Goal: Task Accomplishment & Management: Use online tool/utility

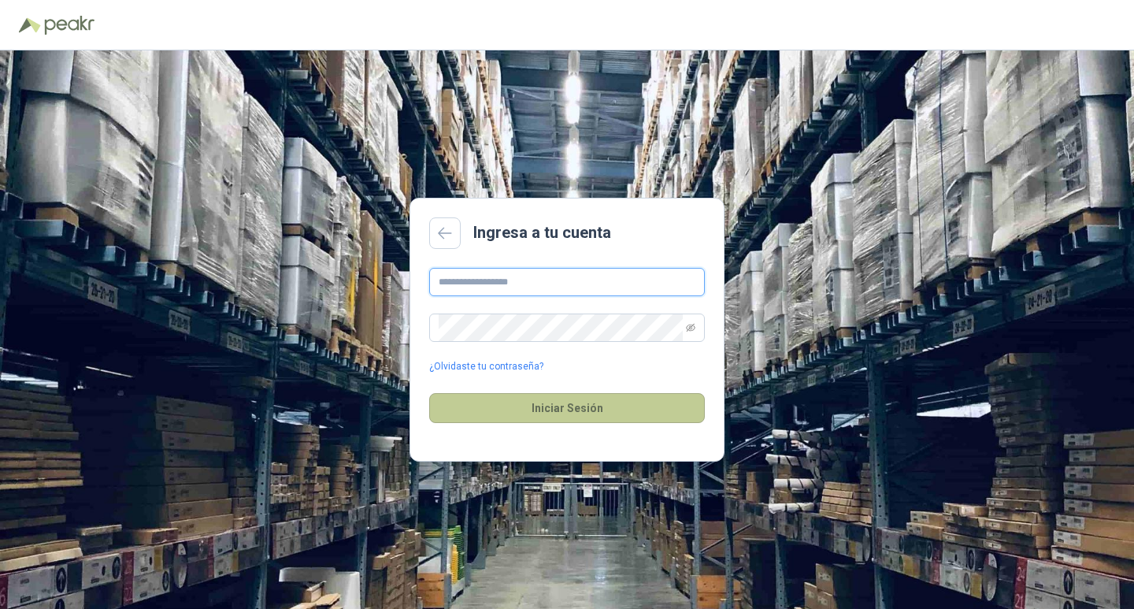
type input "**********"
click at [566, 416] on button "Iniciar Sesión" at bounding box center [567, 408] width 276 height 30
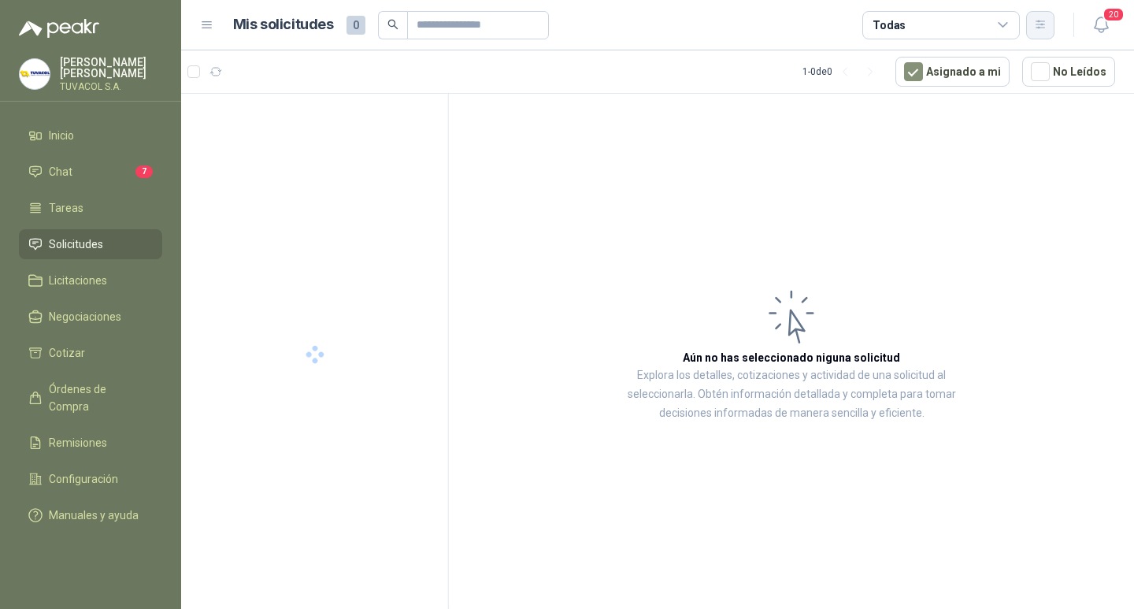
click at [1044, 12] on button "button" at bounding box center [1040, 25] width 28 height 28
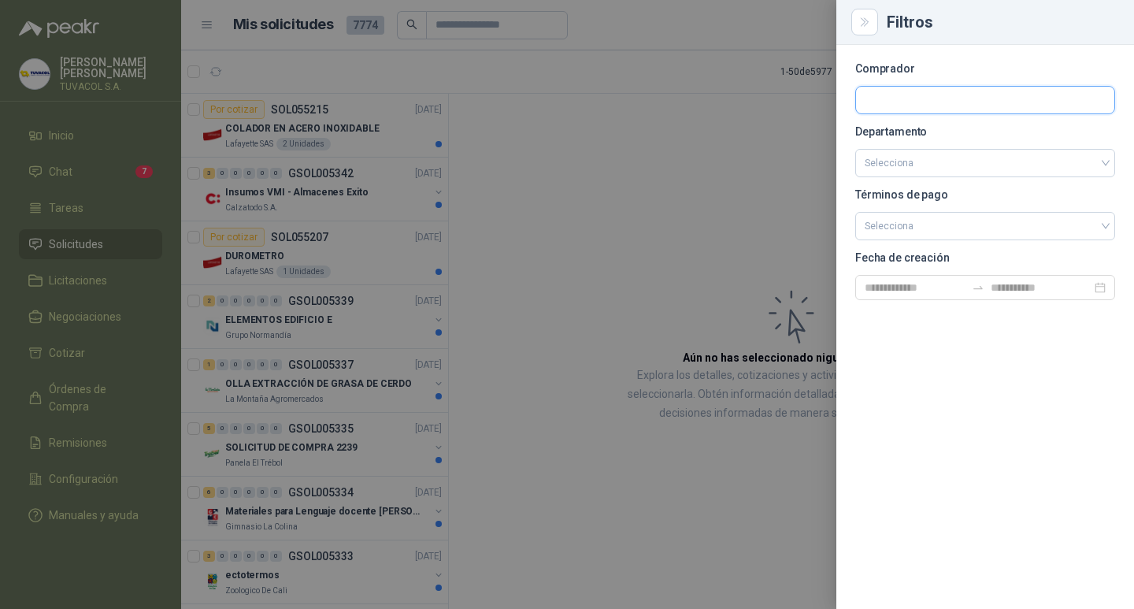
click at [892, 98] on input "text" at bounding box center [985, 100] width 258 height 27
type input "*********"
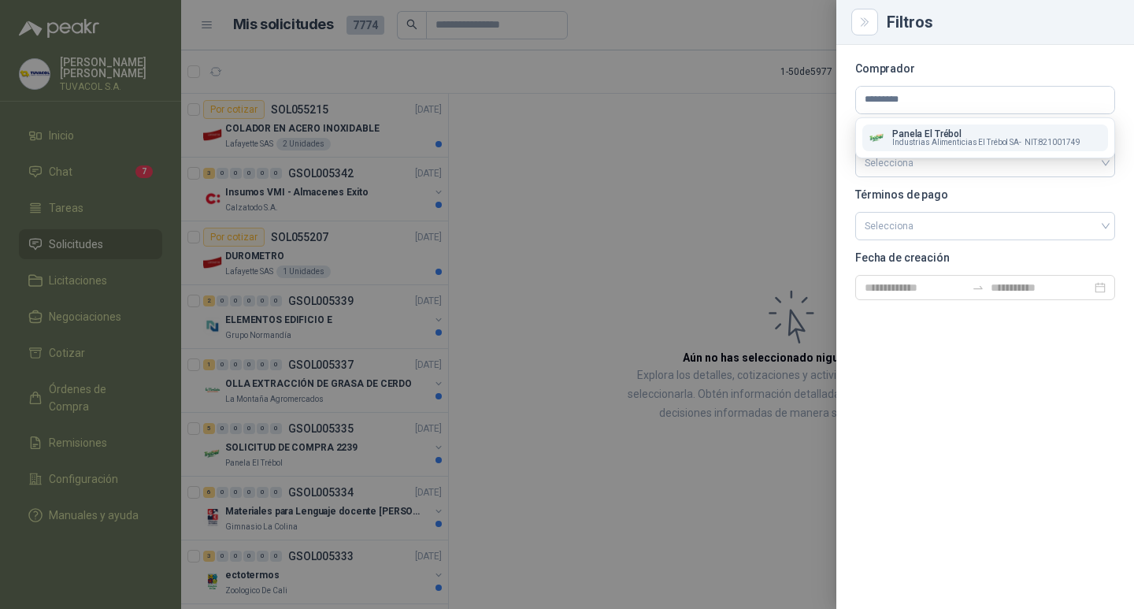
click at [919, 136] on p "Panela El Trébol" at bounding box center [986, 133] width 188 height 9
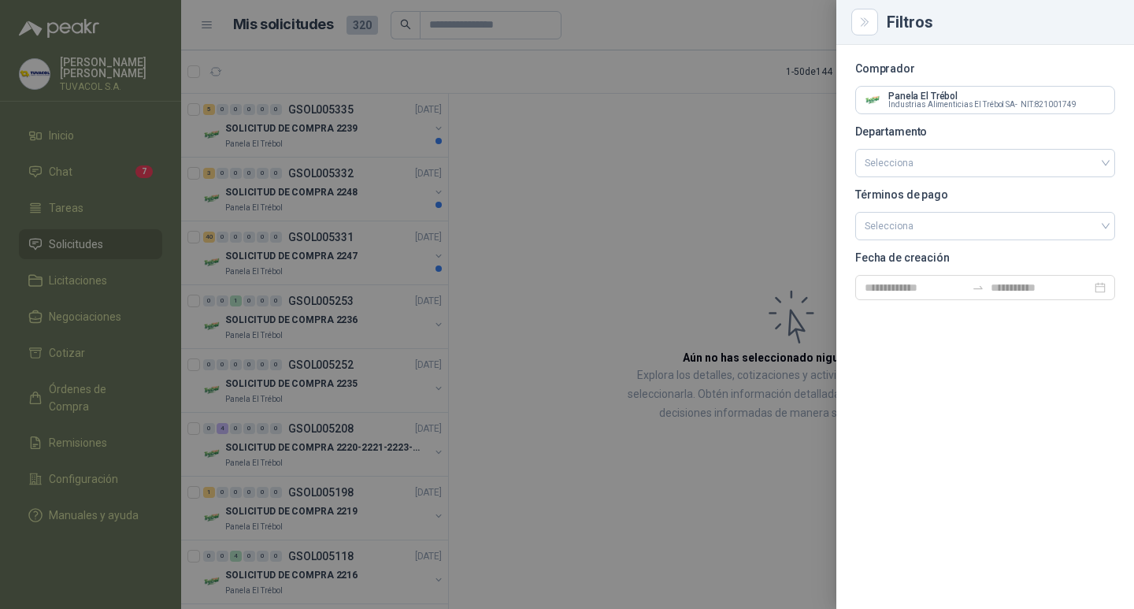
click at [777, 250] on div at bounding box center [567, 304] width 1134 height 609
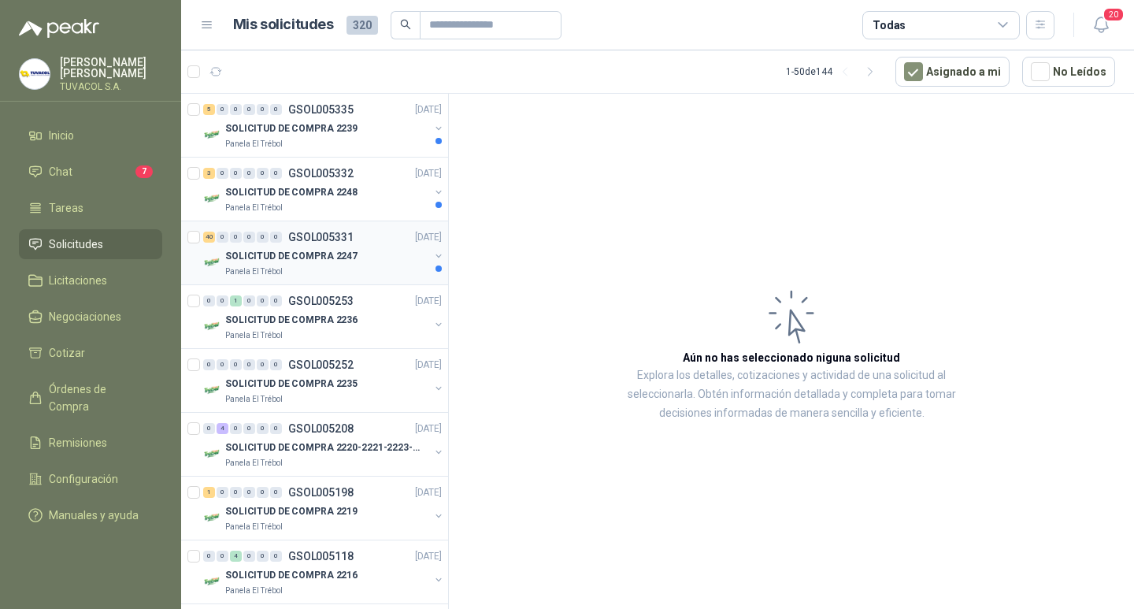
click at [324, 232] on p "GSOL005331" at bounding box center [320, 237] width 65 height 11
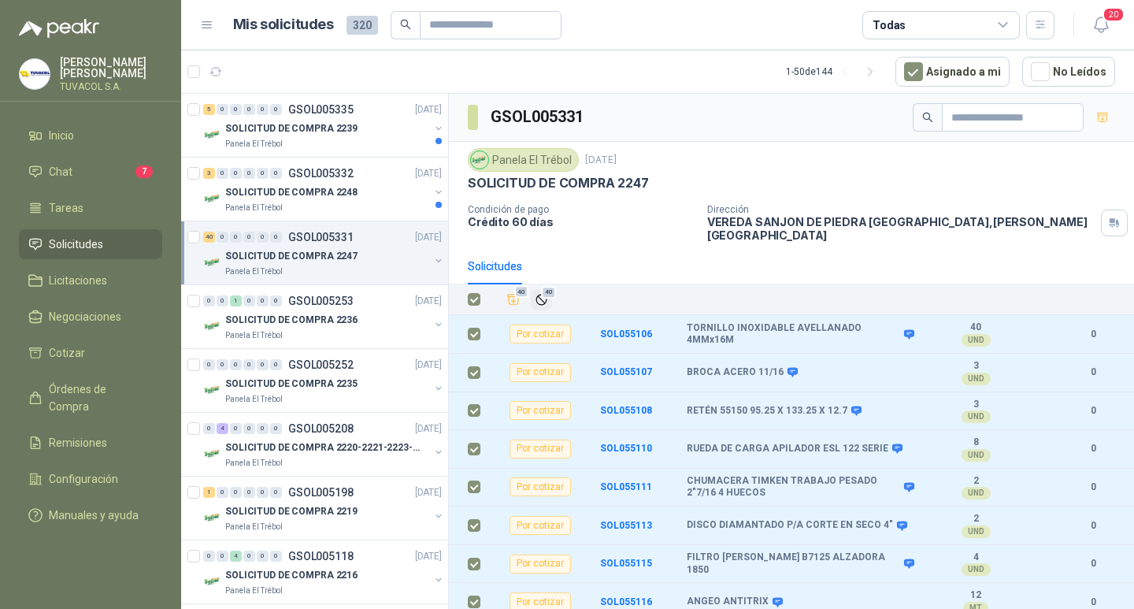
click at [545, 292] on span "40" at bounding box center [548, 292] width 15 height 13
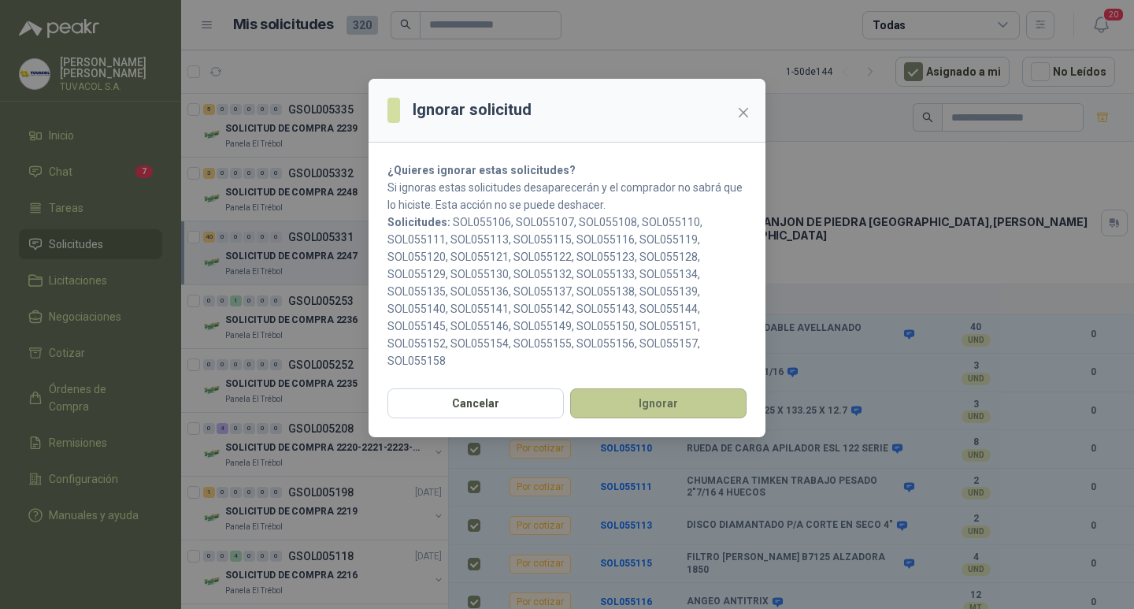
click at [662, 401] on button "Ignorar" at bounding box center [658, 403] width 176 height 30
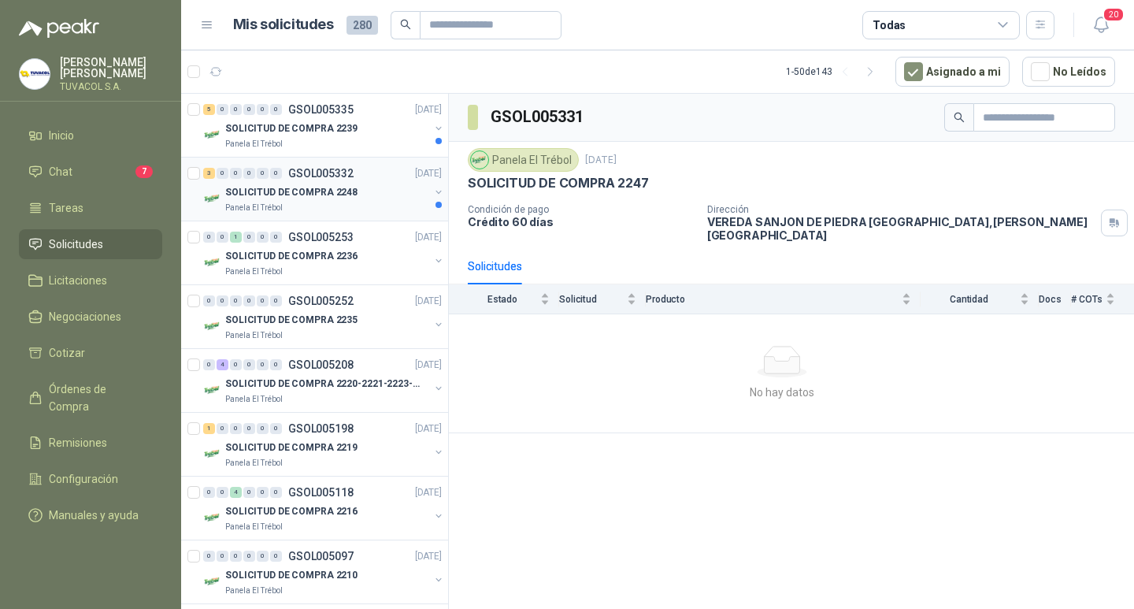
click at [335, 179] on p "GSOL005332" at bounding box center [320, 173] width 65 height 11
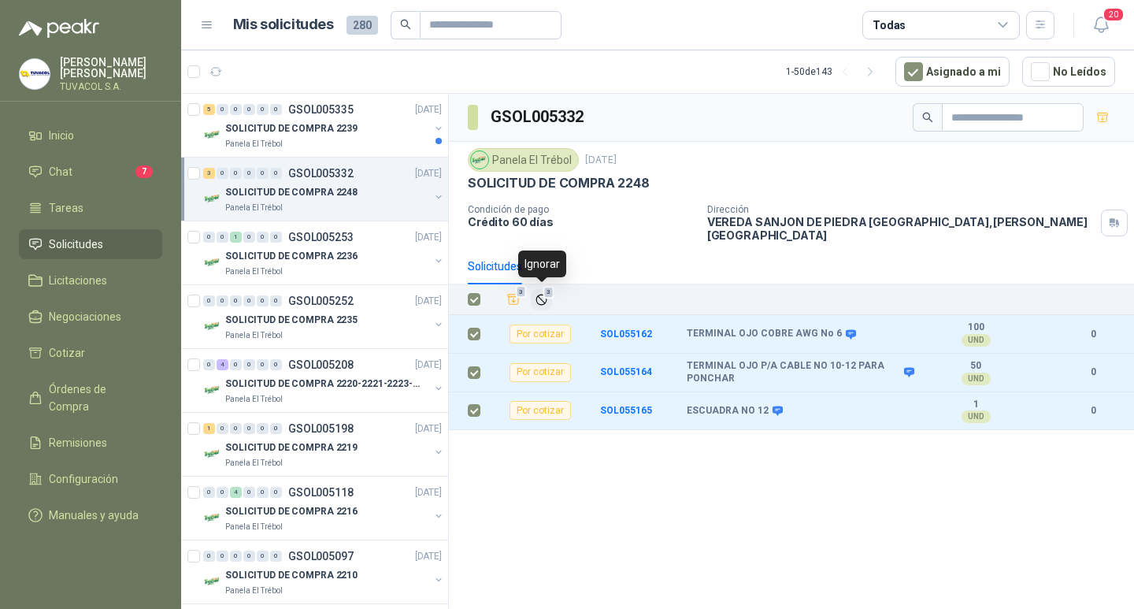
click at [541, 300] on icon "Ignorar" at bounding box center [541, 299] width 13 height 13
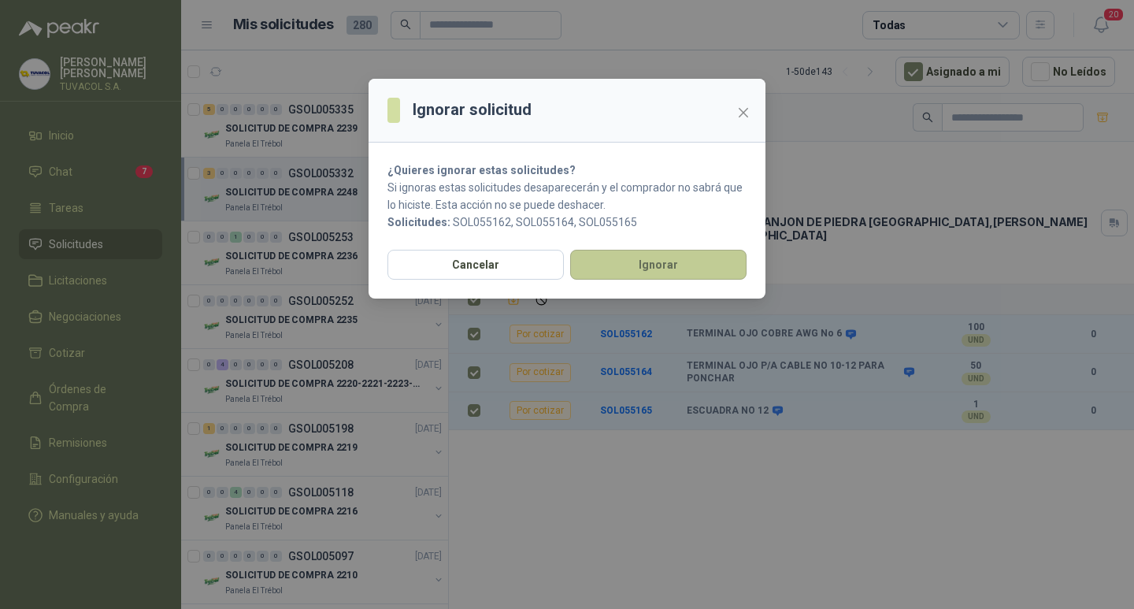
click at [699, 266] on button "Ignorar" at bounding box center [658, 265] width 176 height 30
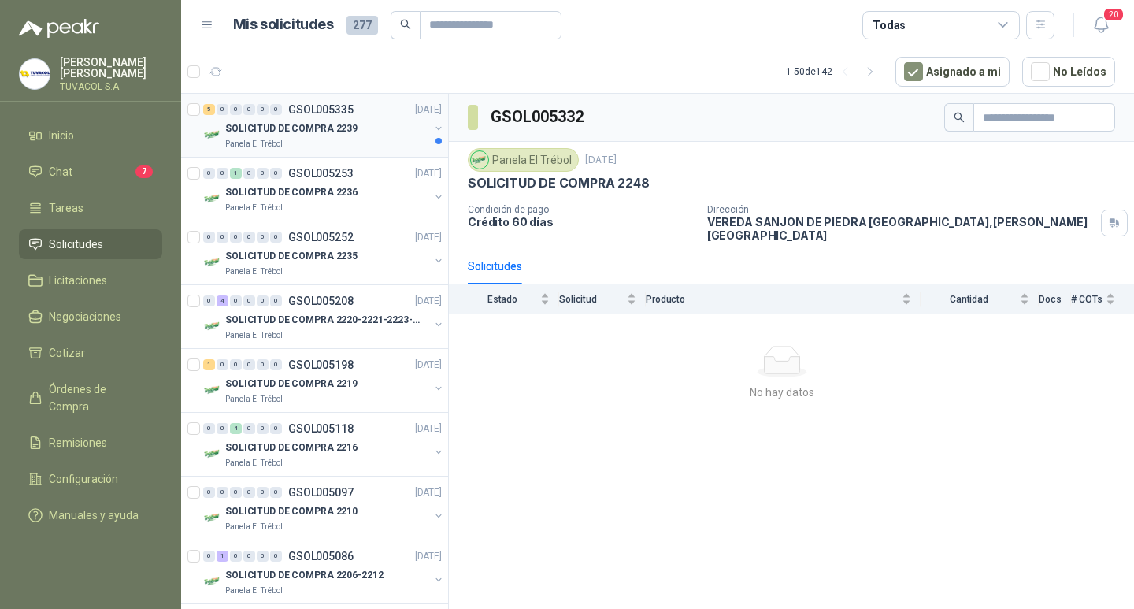
click at [340, 108] on p "GSOL005335" at bounding box center [320, 109] width 65 height 11
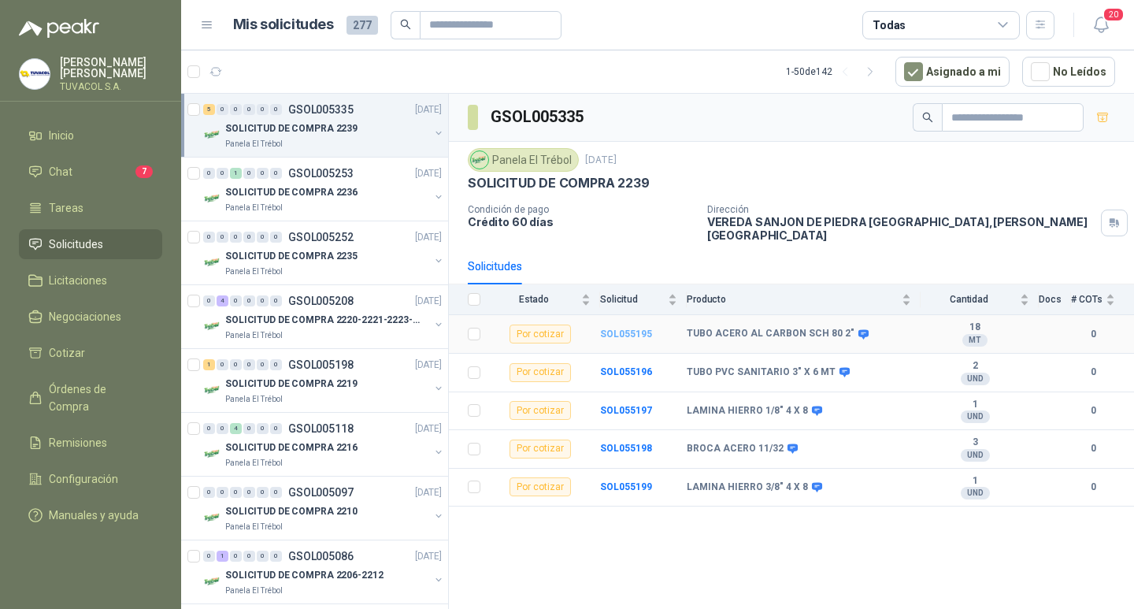
click at [636, 331] on b "SOL055195" at bounding box center [626, 333] width 52 height 11
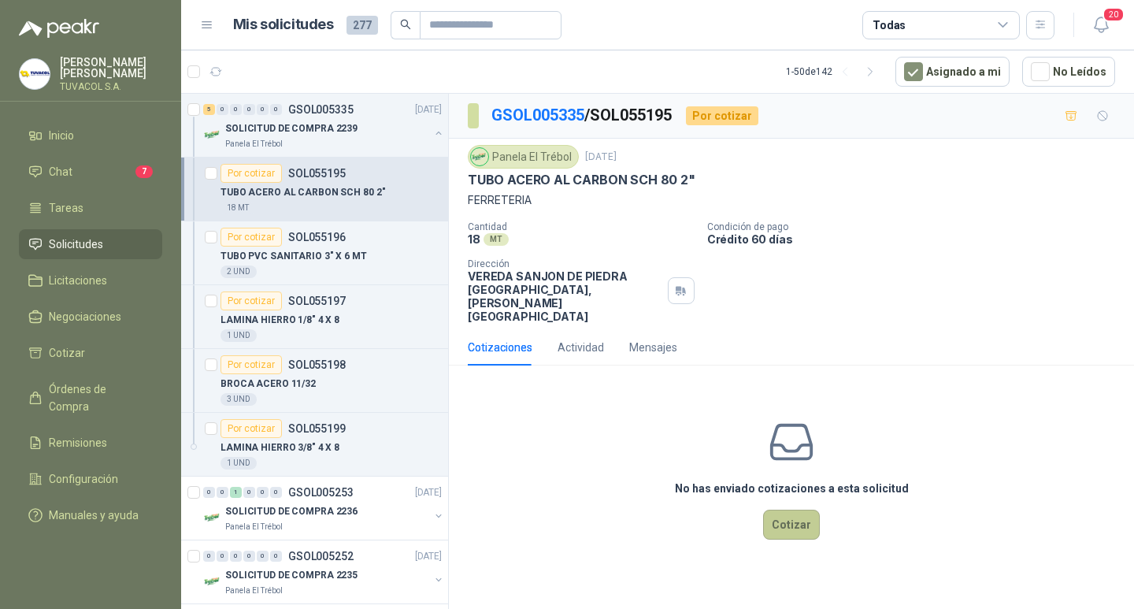
click at [804, 540] on button "Cotizar" at bounding box center [791, 525] width 57 height 30
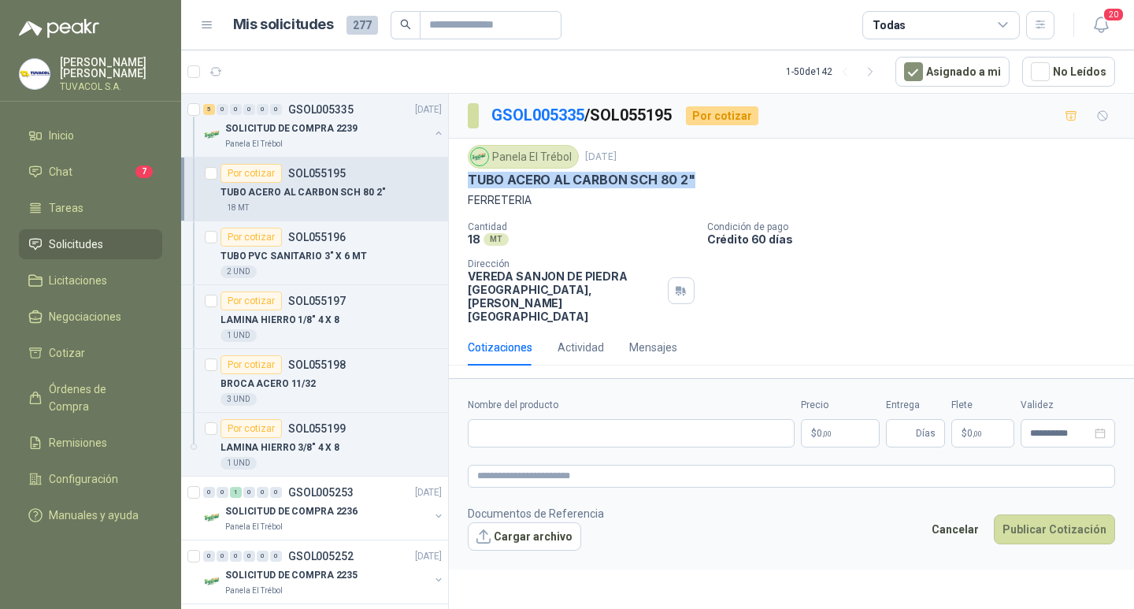
drag, startPoint x: 692, startPoint y: 179, endPoint x: 469, endPoint y: 189, distance: 223.2
click at [459, 184] on div "Panela El Trébol [DATE] TUBO ACERO AL CARBON SCH 80 2" FERRETERIA Cantidad 18 M…" at bounding box center [791, 234] width 685 height 191
copy p "TUBO ACERO AL CARBON SCH 80 2""
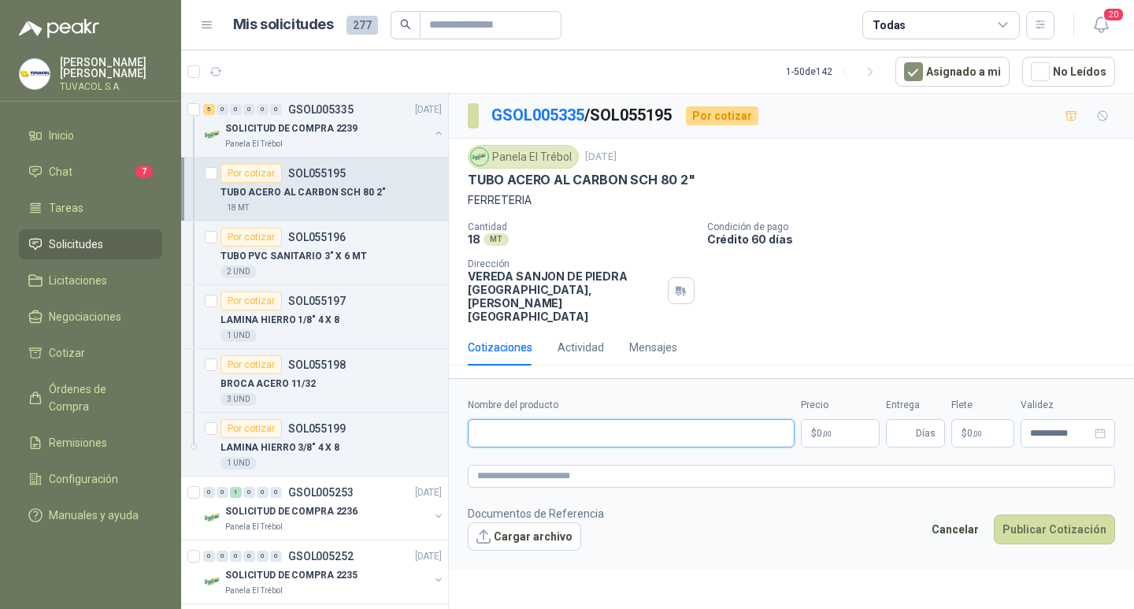
click at [647, 438] on input "Nombre del producto" at bounding box center [631, 433] width 327 height 28
paste input "**********"
type input "**********"
click at [848, 442] on p "$ 0 ,00" at bounding box center [840, 433] width 79 height 28
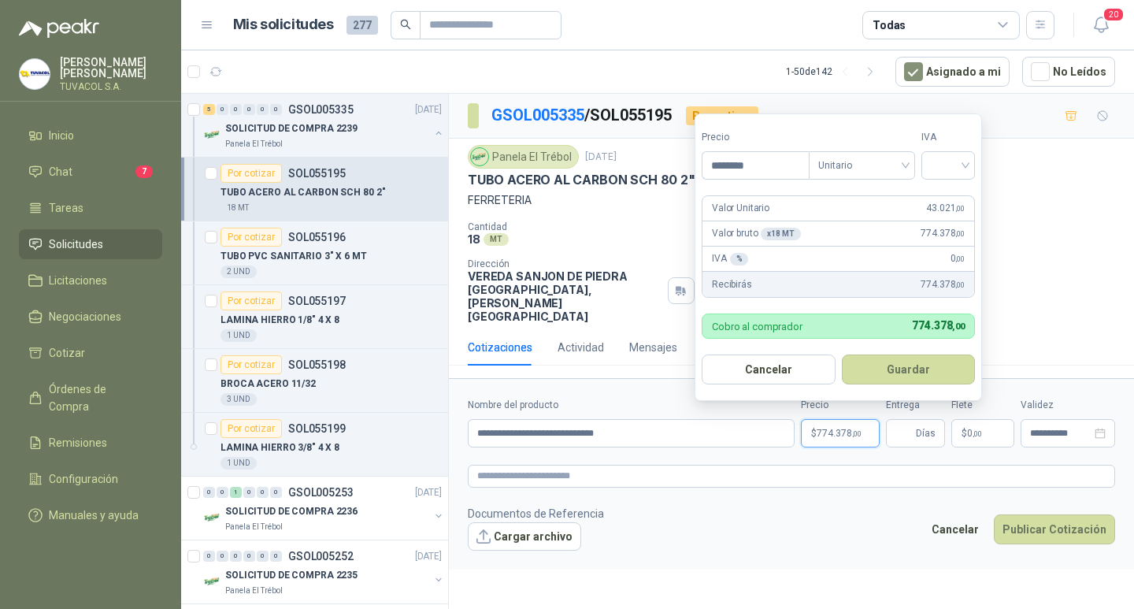
type input "********"
click at [970, 155] on div at bounding box center [949, 165] width 54 height 28
click at [960, 203] on div "19%" at bounding box center [951, 197] width 29 height 17
click at [898, 165] on span "Unitario" at bounding box center [865, 166] width 87 height 24
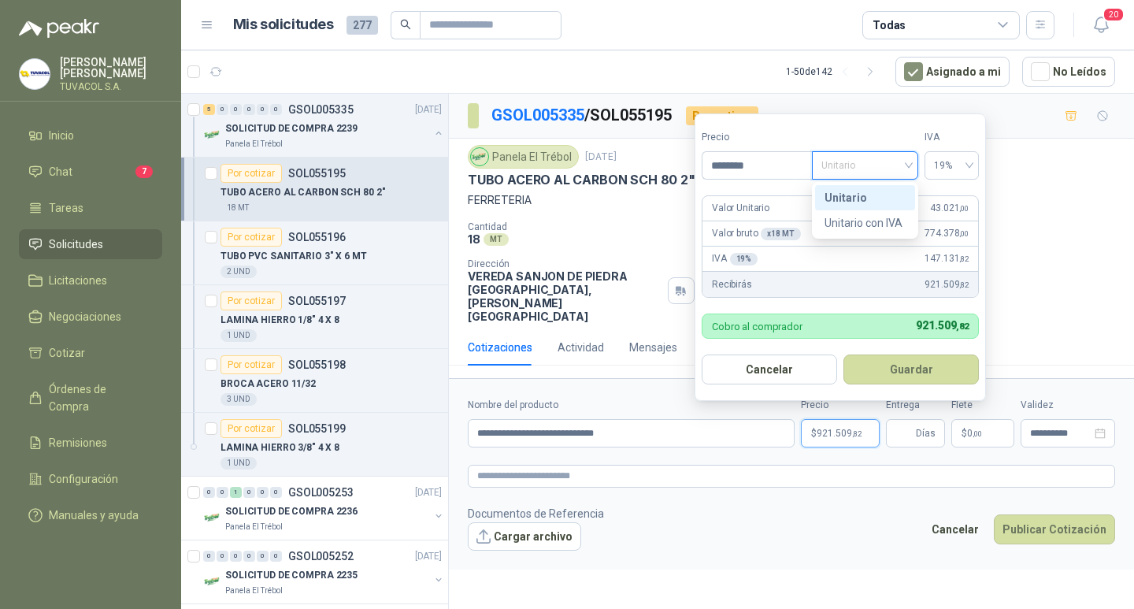
click at [878, 199] on div "Unitario" at bounding box center [865, 197] width 81 height 17
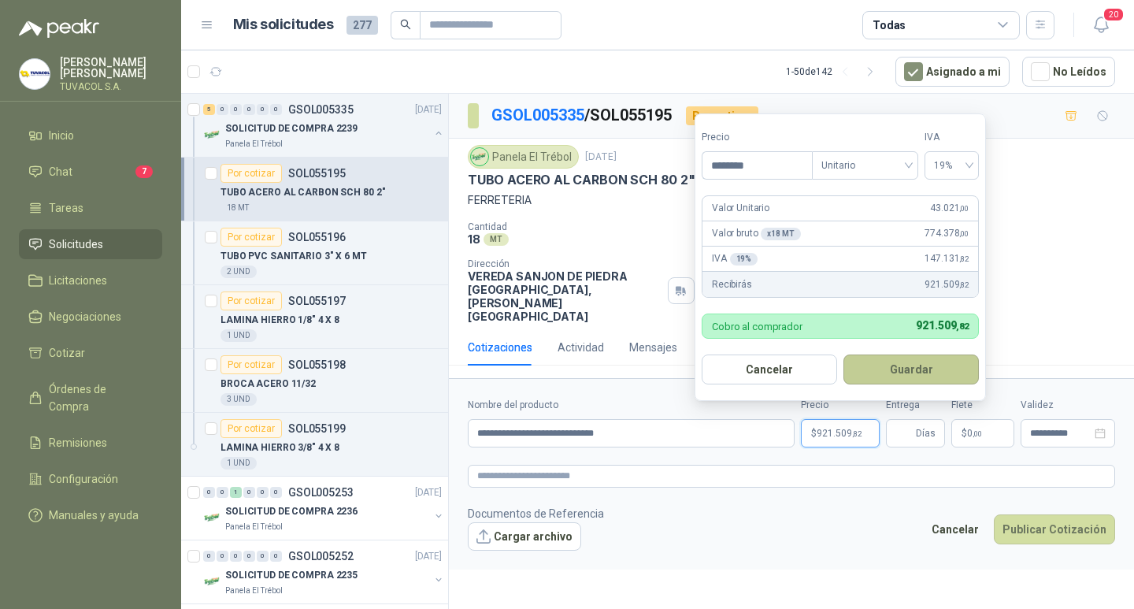
click at [893, 375] on button "Guardar" at bounding box center [911, 369] width 135 height 30
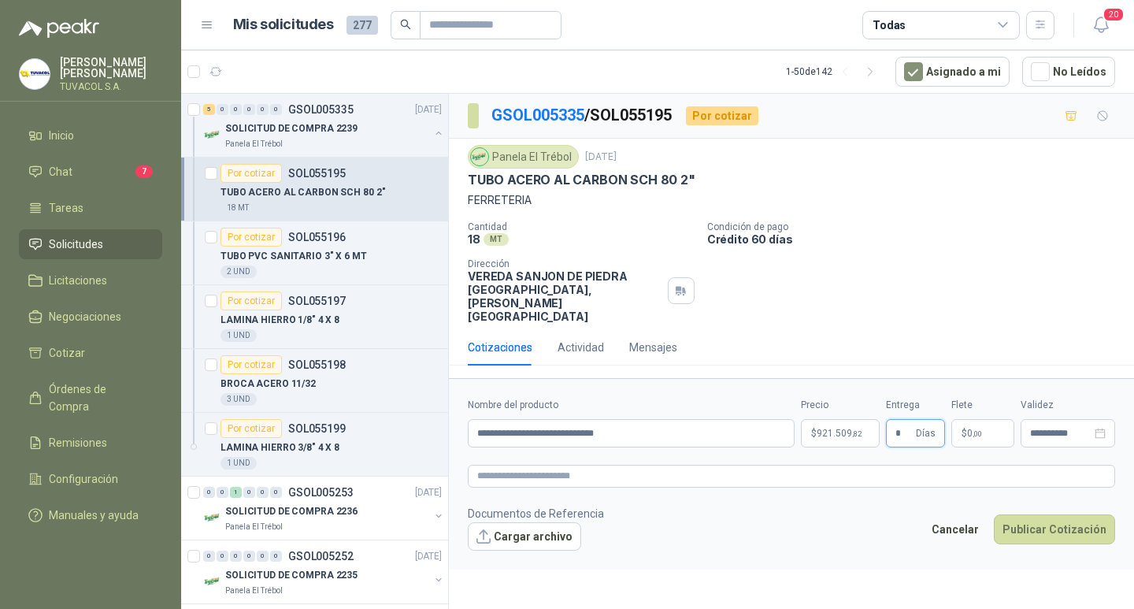
type input "*"
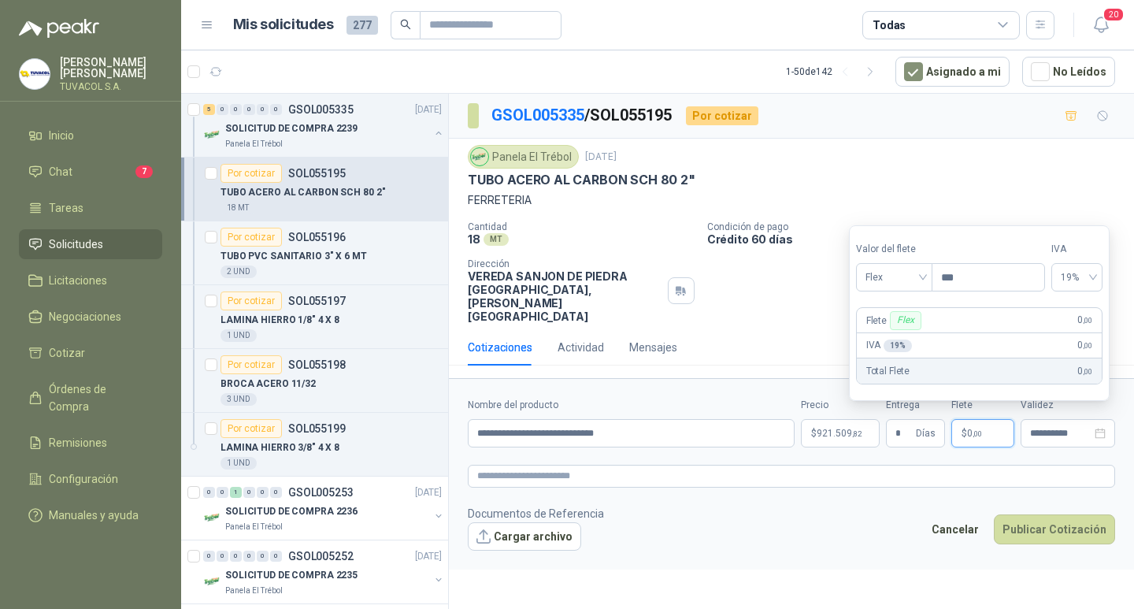
click at [881, 253] on label "Valor del flete" at bounding box center [894, 249] width 76 height 15
click at [887, 276] on span "Flex" at bounding box center [895, 277] width 58 height 24
click at [901, 335] on div "Incluido" at bounding box center [896, 335] width 54 height 17
click at [1063, 536] on button "Publicar Cotización" at bounding box center [1054, 529] width 121 height 30
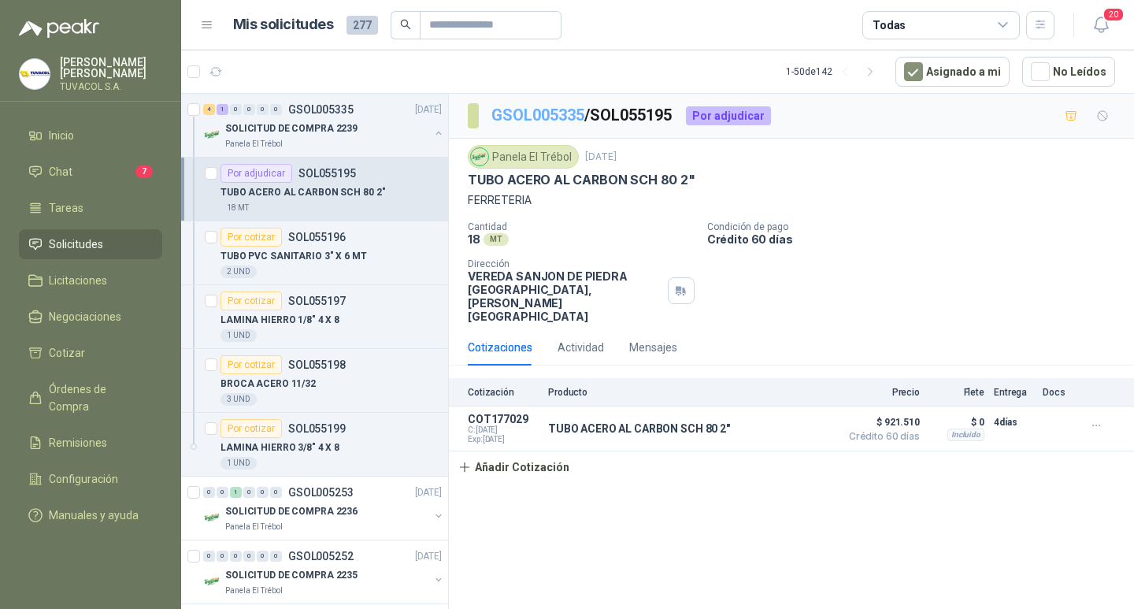
click at [566, 113] on link "GSOL005335" at bounding box center [538, 115] width 93 height 19
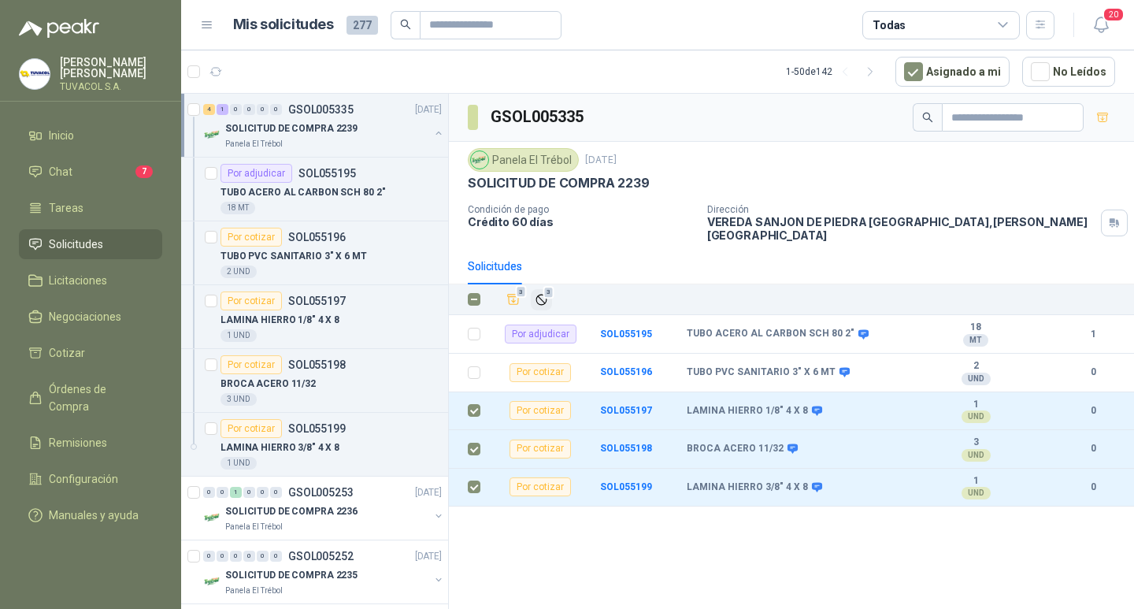
click at [536, 289] on button "3" at bounding box center [541, 299] width 21 height 21
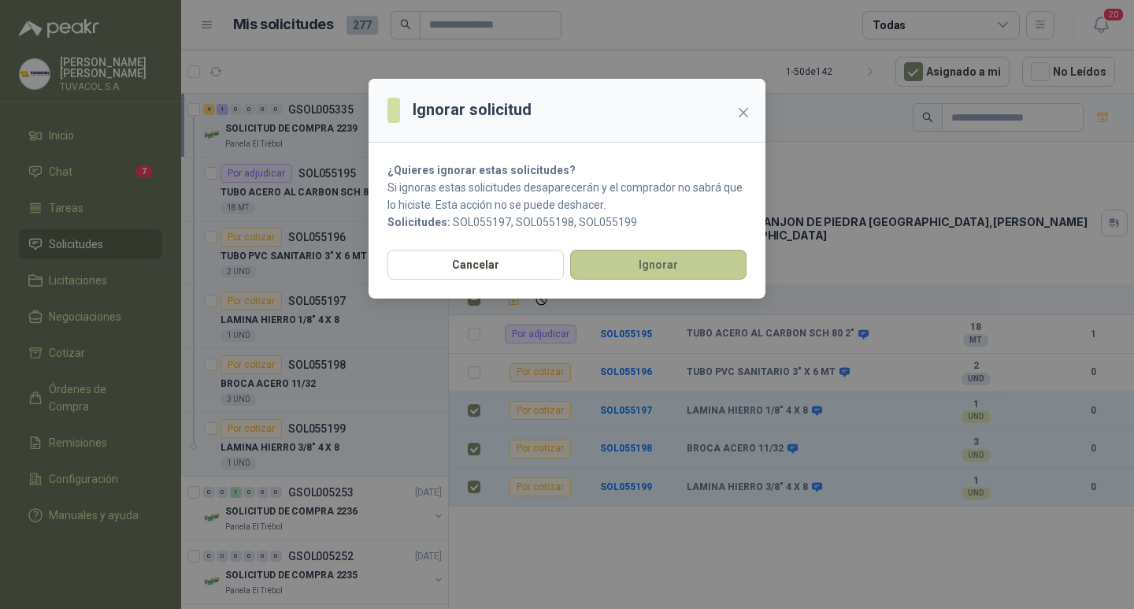
click at [676, 263] on button "Ignorar" at bounding box center [658, 265] width 176 height 30
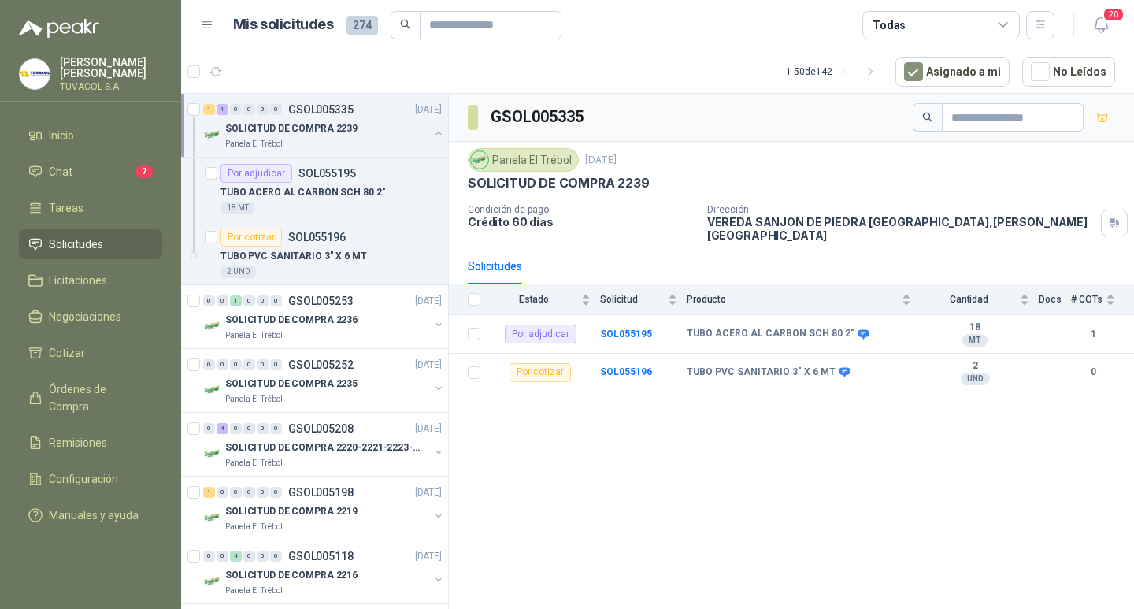
click at [335, 97] on div "1 1 0 0 0 0 GSOL005335 [DATE] SOLICITUD DE COMPRA 2239 Panela El Trébol" at bounding box center [314, 126] width 267 height 64
click at [139, 82] on p "TUVACOL S.A." at bounding box center [111, 86] width 102 height 9
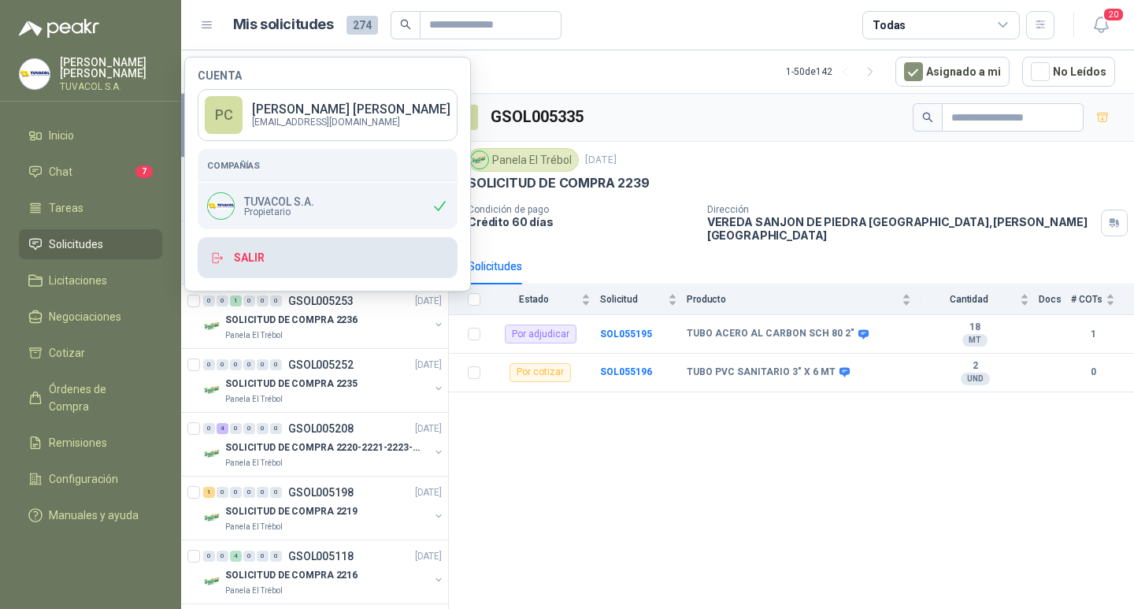
click at [305, 256] on button "Salir" at bounding box center [328, 257] width 260 height 41
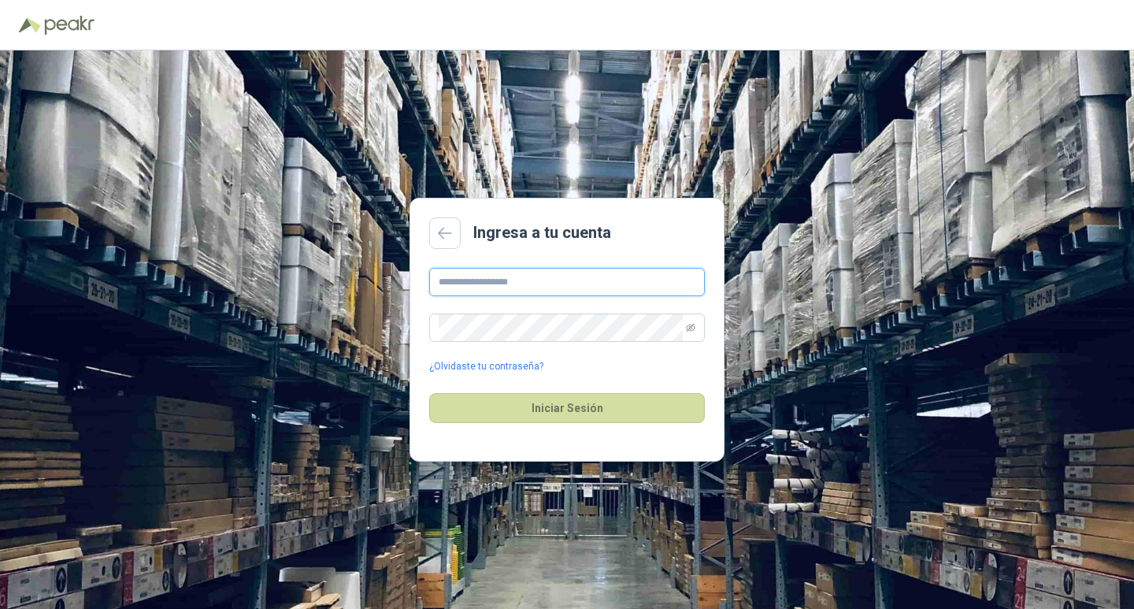
type input "**********"
